Goal: Check status: Check status

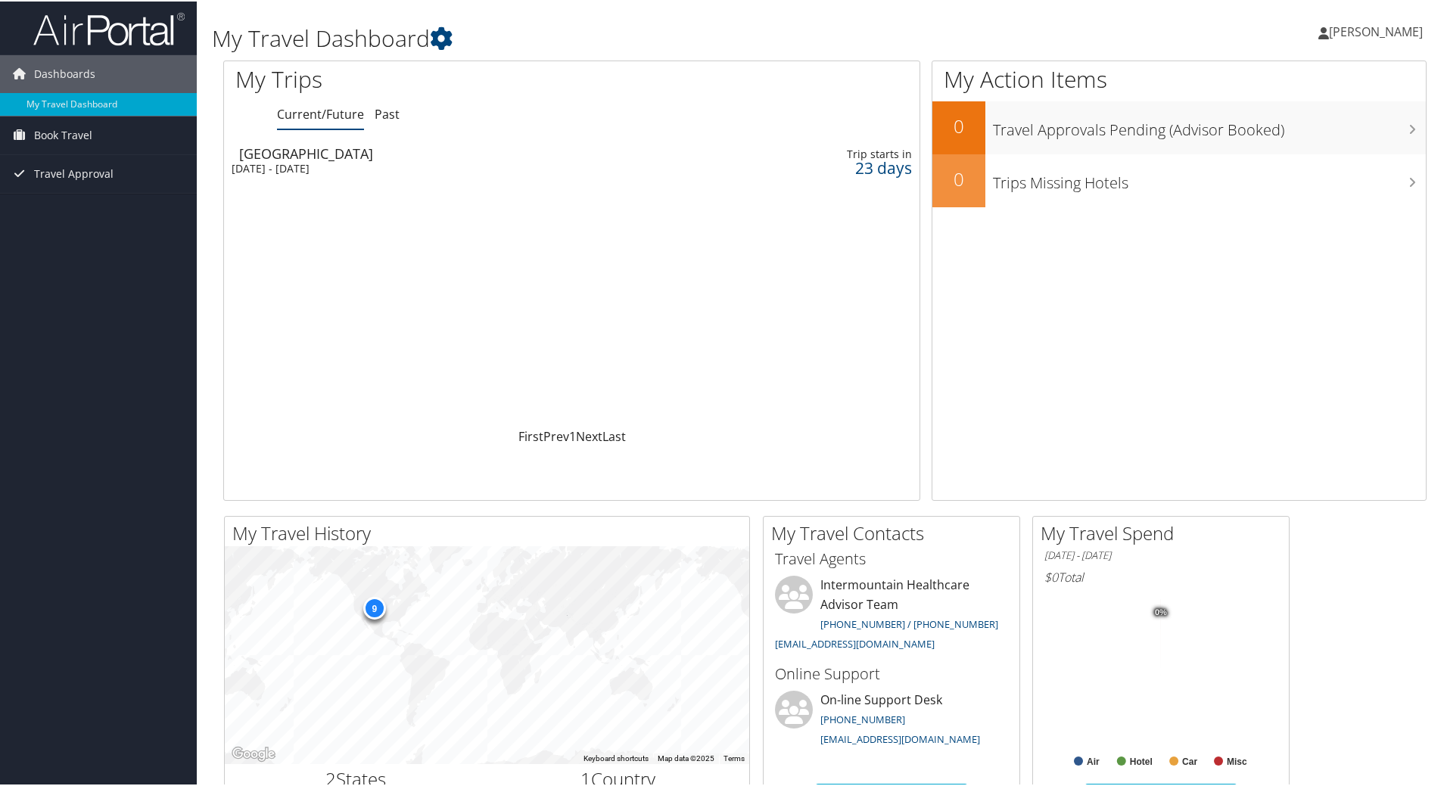
click at [341, 176] on td "Salt Lake City Wed 5 Nov 2025 - Thu 6 Nov 2025" at bounding box center [447, 160] width 446 height 42
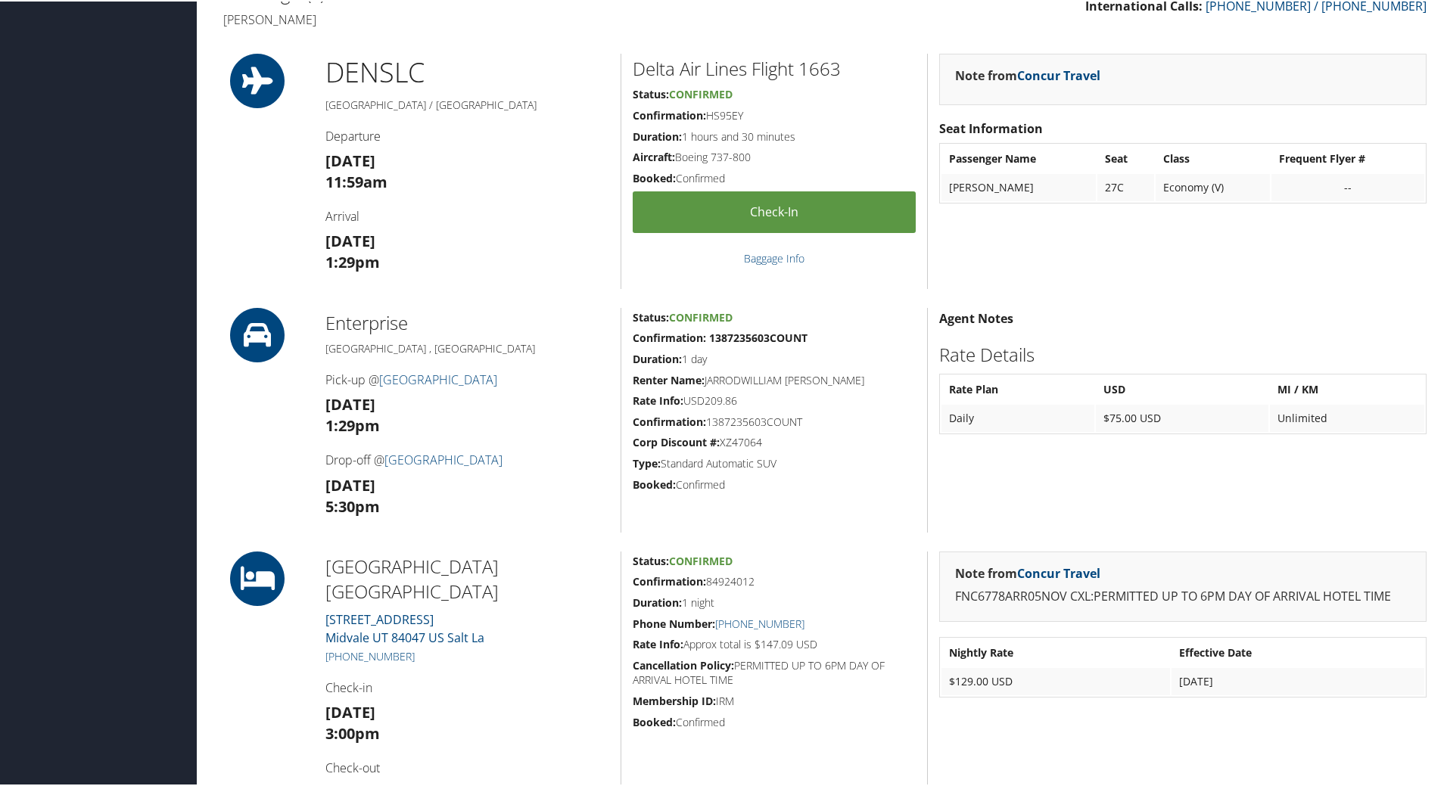
scroll to position [286, 0]
